Goal: Task Accomplishment & Management: Use online tool/utility

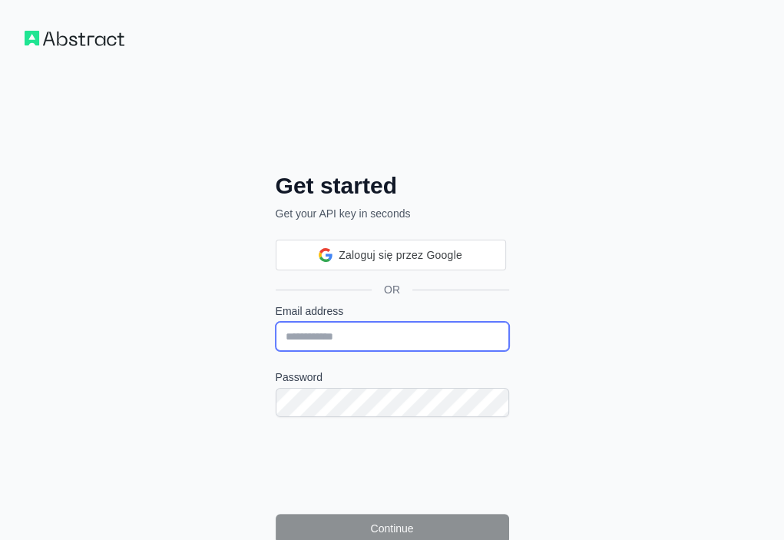
click at [276, 322] on input "Email address" at bounding box center [392, 336] width 233 height 29
paste input "**********"
type input "**********"
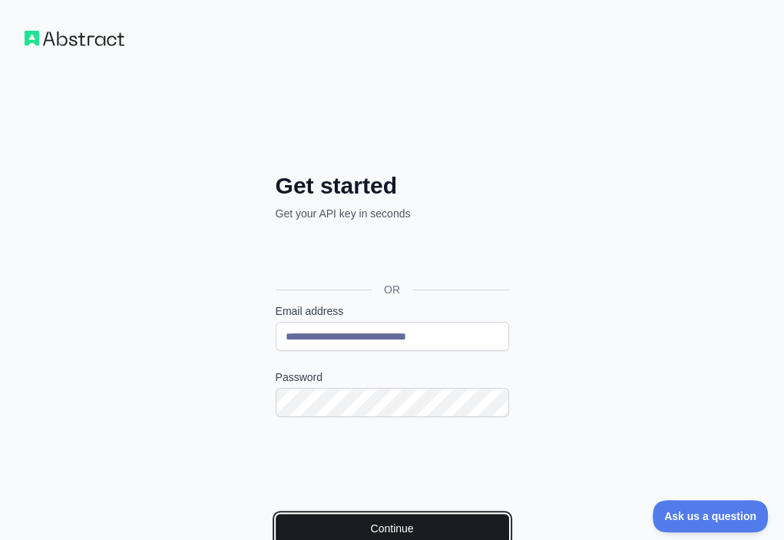
click at [276, 514] on button "Continue" at bounding box center [392, 528] width 233 height 29
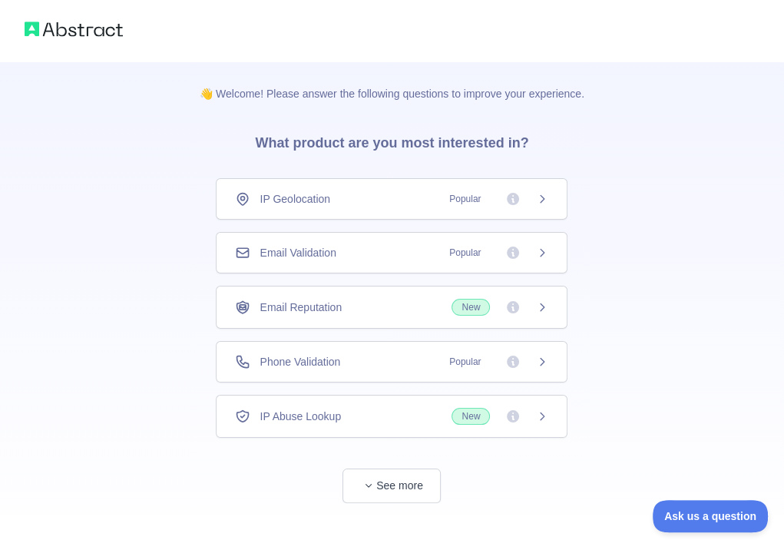
click at [393, 247] on div "Email Validation Popular" at bounding box center [391, 252] width 313 height 15
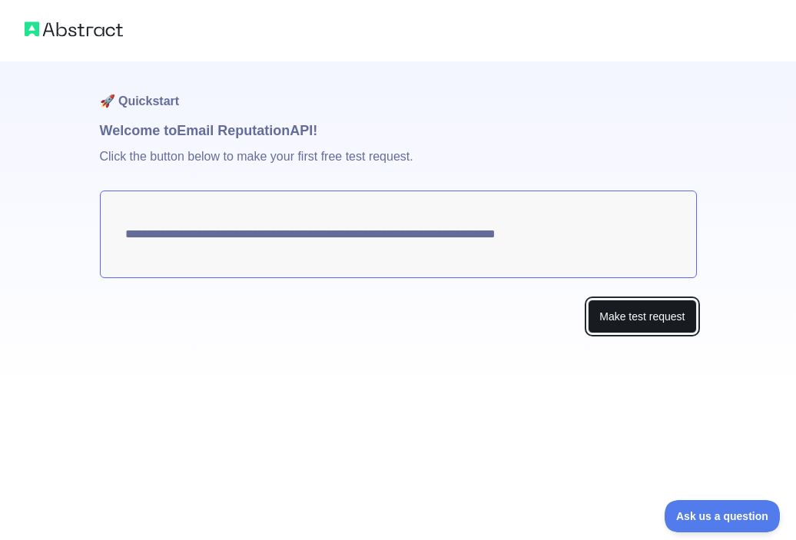
click at [603, 309] on button "Make test request" at bounding box center [641, 316] width 108 height 35
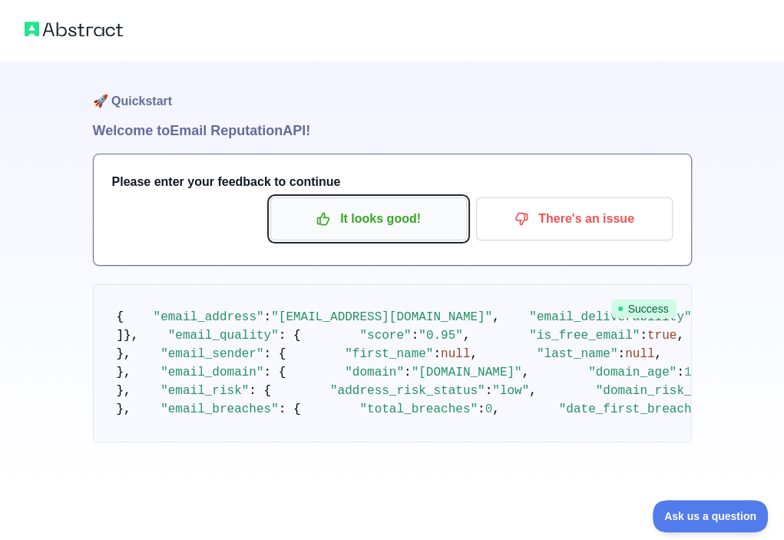
click at [384, 229] on p "It looks good!" at bounding box center [369, 219] width 174 height 26
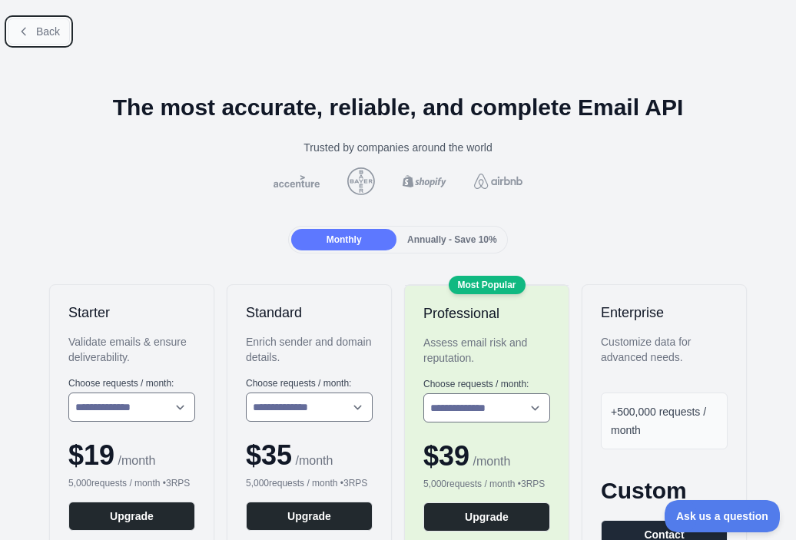
click at [61, 30] on button "Back" at bounding box center [39, 31] width 62 height 26
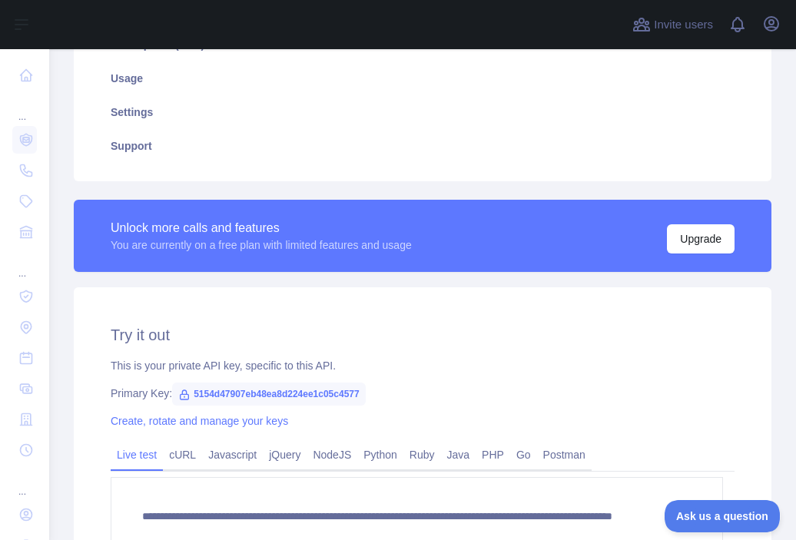
scroll to position [384, 0]
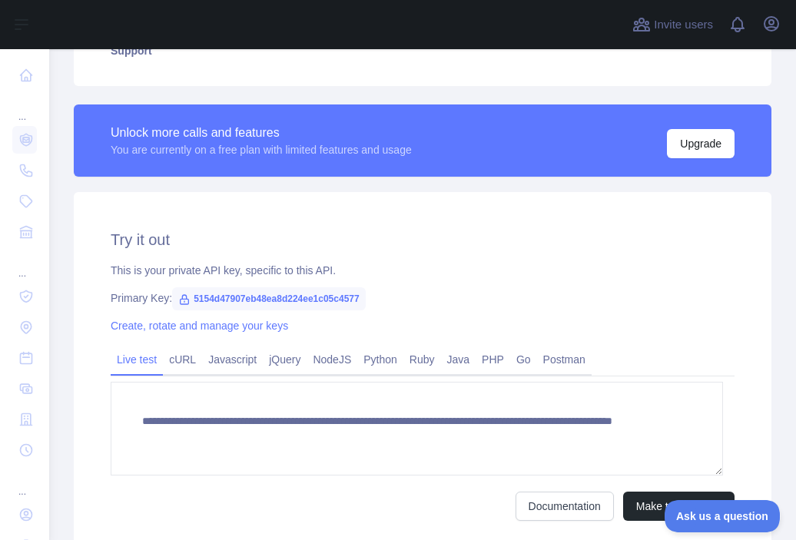
click at [300, 290] on span "5154d47907eb48ea8d224ee1c05c4577" at bounding box center [269, 298] width 194 height 23
copy span "5154d47907eb48ea8d224ee1c05c4577"
